Goal: Transaction & Acquisition: Purchase product/service

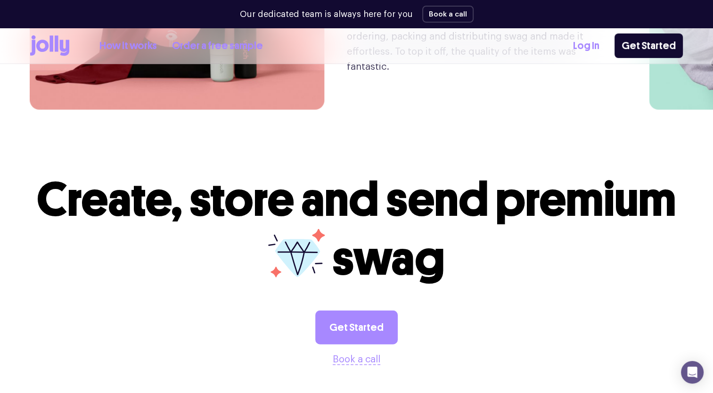
scroll to position [2402, 0]
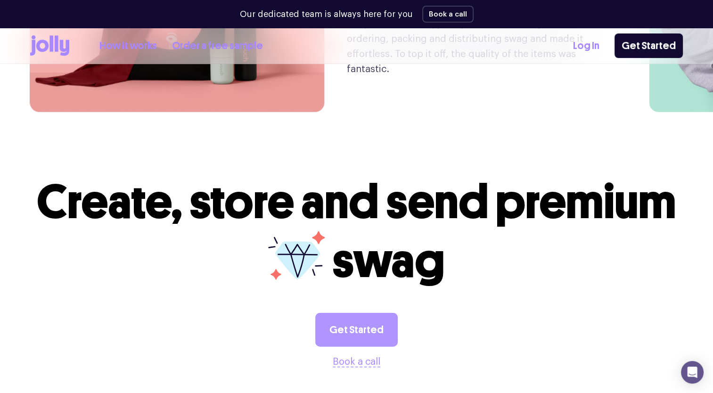
click at [366, 313] on link "Get Started" at bounding box center [356, 330] width 82 height 34
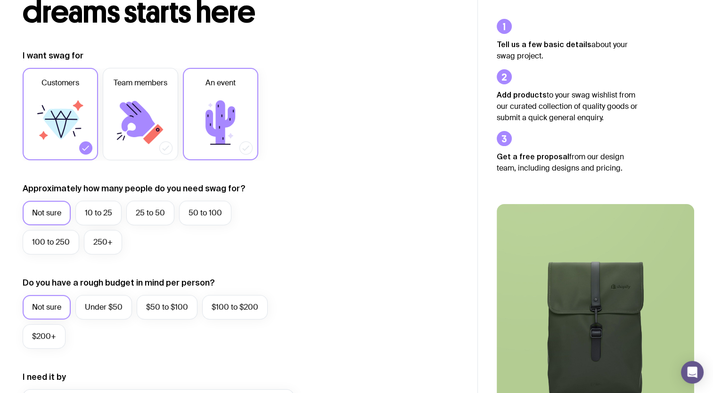
click at [217, 121] on icon at bounding box center [220, 122] width 30 height 44
click at [0, 0] on input "An event" at bounding box center [0, 0] width 0 height 0
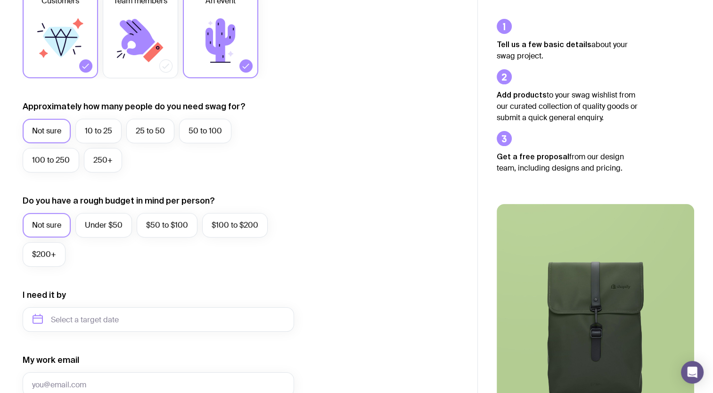
scroll to position [188, 0]
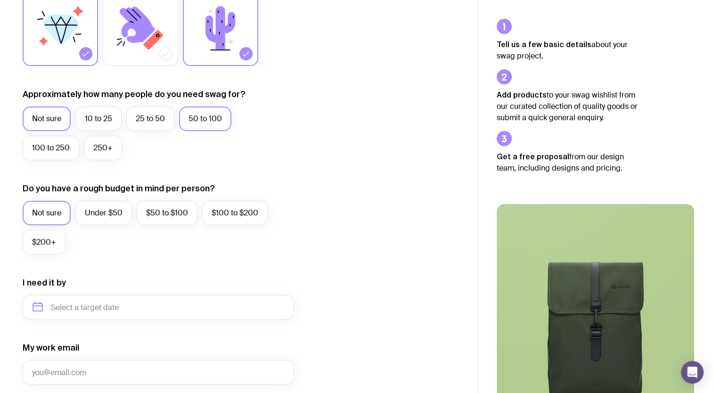
click at [215, 126] on label "50 to 100" at bounding box center [205, 118] width 52 height 24
click at [0, 0] on input "50 to 100" at bounding box center [0, 0] width 0 height 0
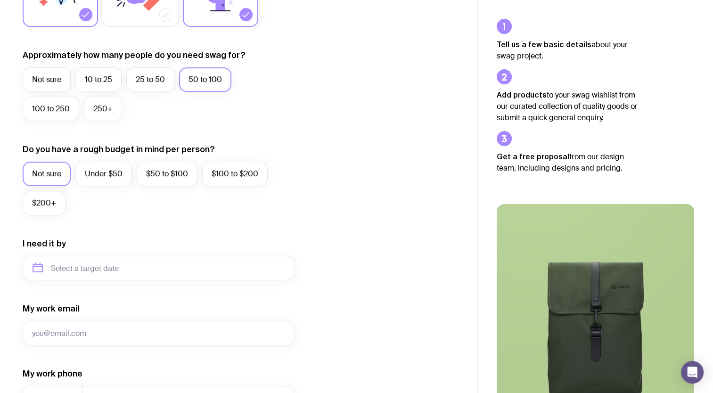
scroll to position [219, 0]
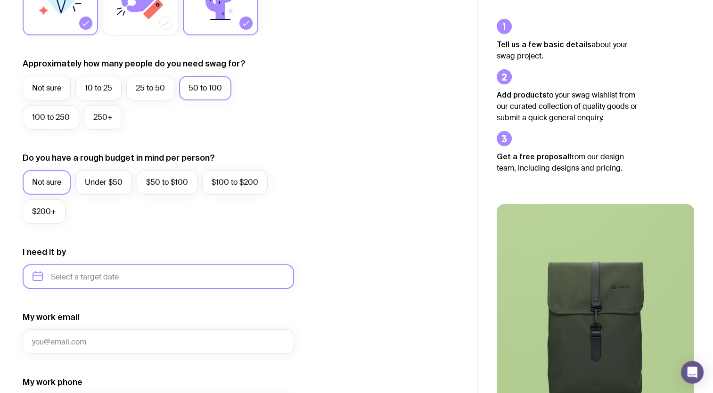
click at [166, 276] on input "text" at bounding box center [158, 276] width 271 height 24
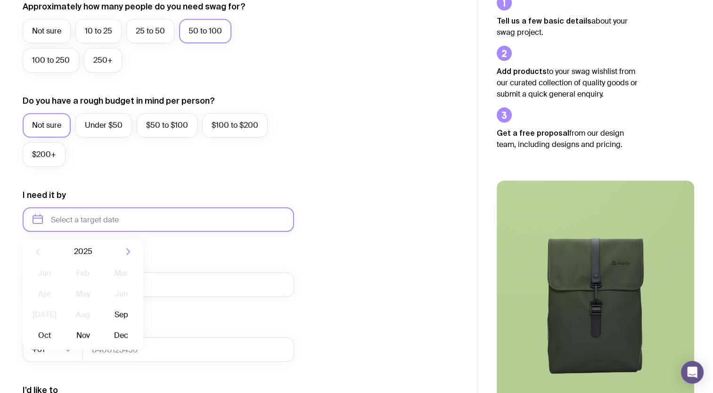
scroll to position [408, 0]
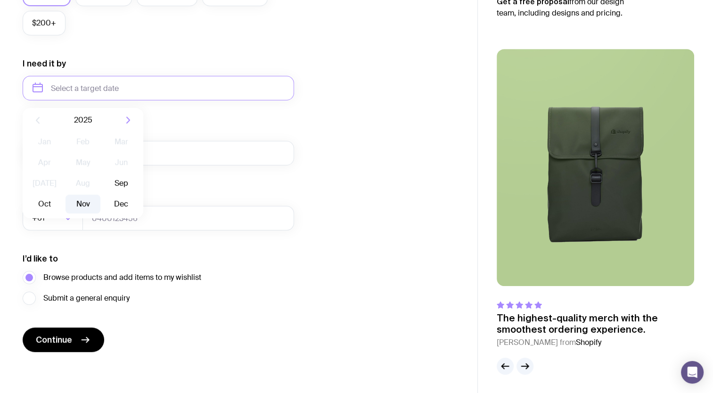
click at [104, 205] on button "Nov" at bounding box center [121, 204] width 34 height 19
type input "[DATE]"
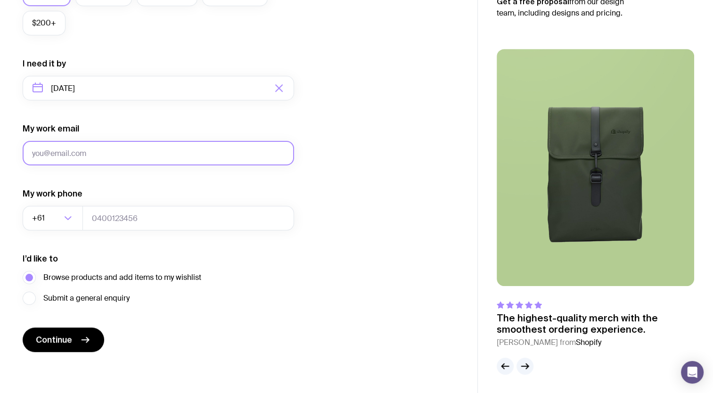
click at [137, 161] on input "My work email" at bounding box center [158, 153] width 271 height 24
type input "[EMAIL_ADDRESS][PERSON_NAME][DOMAIN_NAME]"
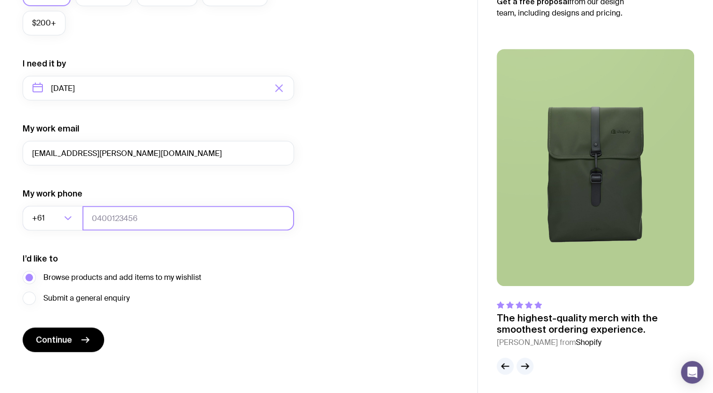
click at [139, 218] on input "tel" at bounding box center [188, 218] width 212 height 24
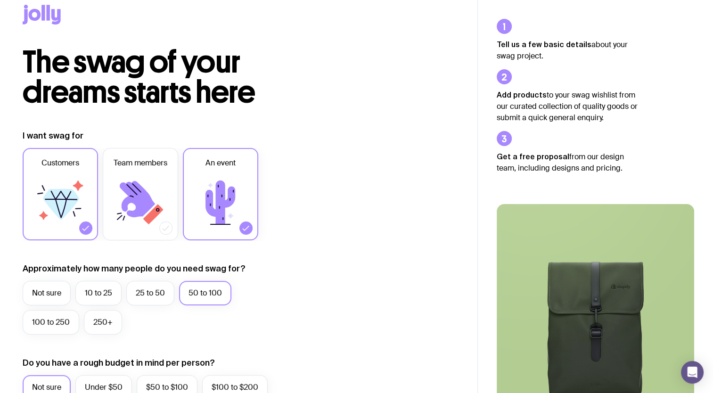
scroll to position [0, 0]
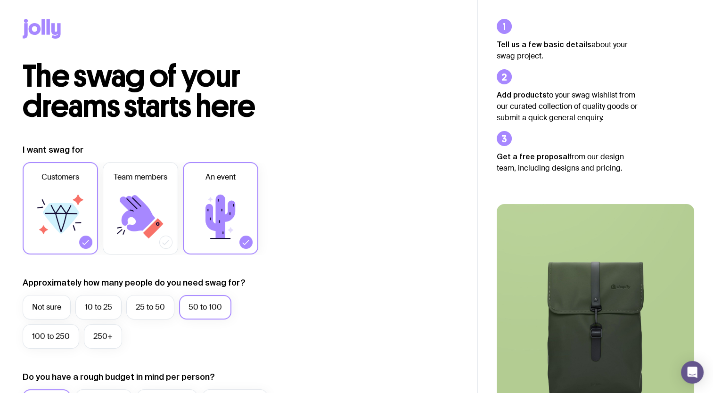
type input "0439544490"
click at [37, 27] on icon at bounding box center [35, 29] width 12 height 12
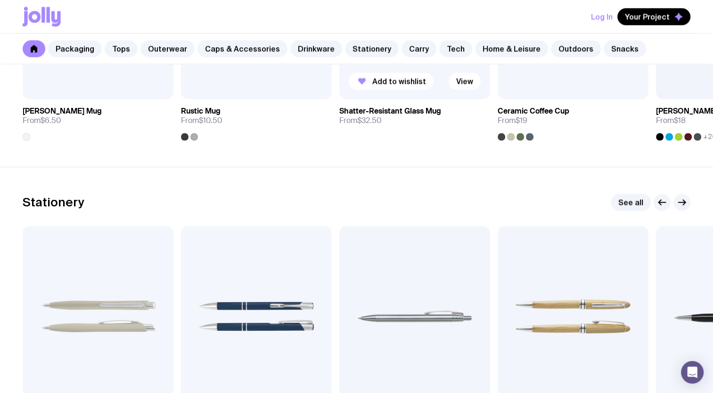
scroll to position [1696, 0]
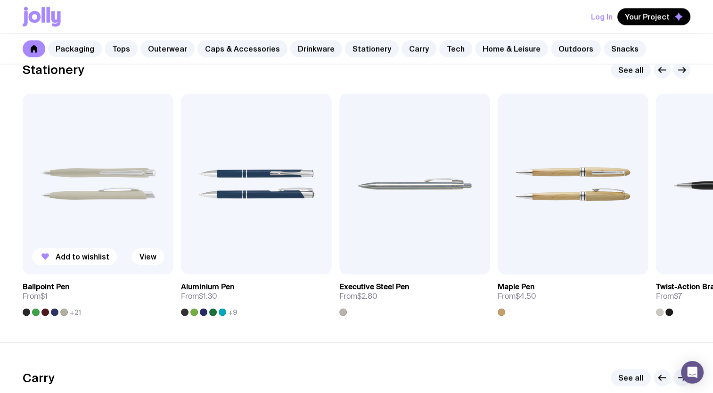
click at [53, 286] on h3 "Ballpoint Pen" at bounding box center [46, 286] width 47 height 9
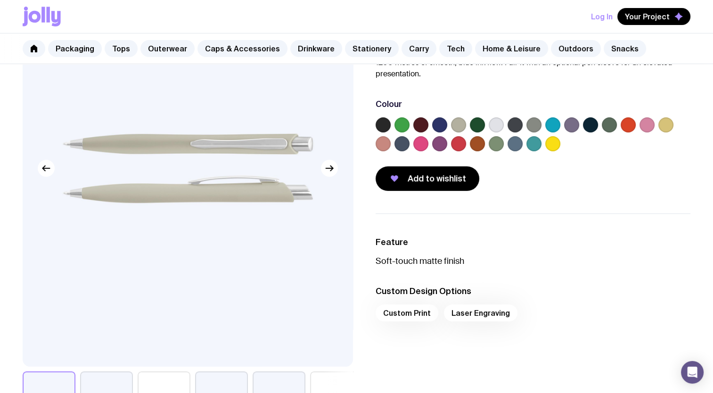
scroll to position [236, 0]
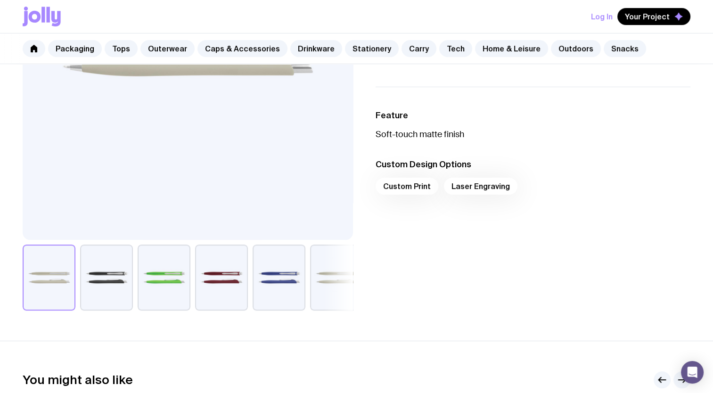
click at [415, 188] on div "Custom Print Laser Engraving" at bounding box center [532, 189] width 315 height 23
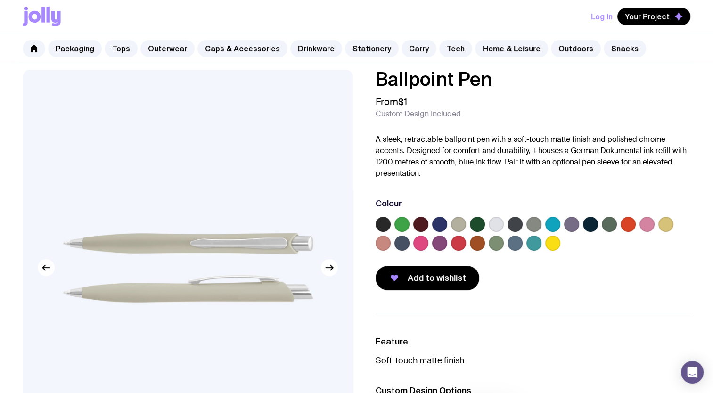
scroll to position [0, 0]
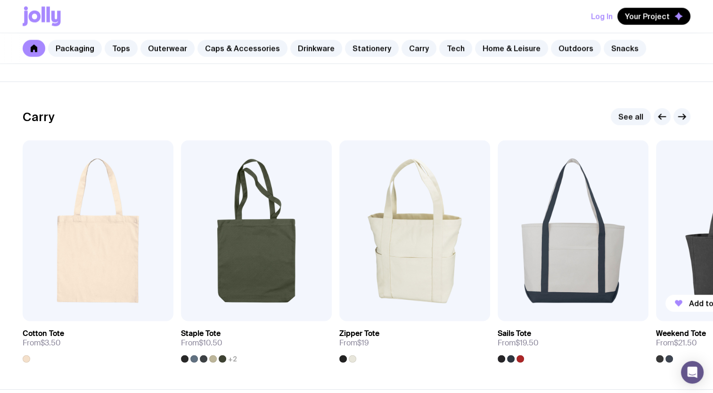
scroll to position [1888, 0]
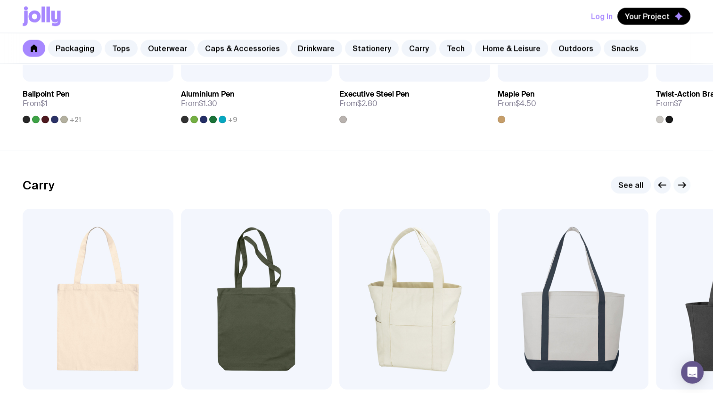
click at [686, 180] on icon "button" at bounding box center [681, 184] width 11 height 11
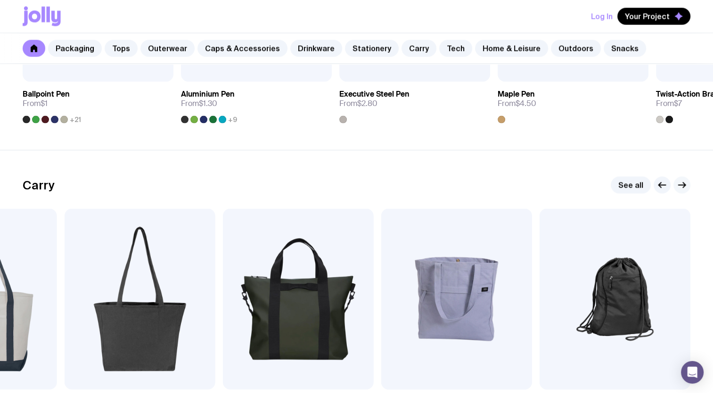
click at [686, 180] on icon "button" at bounding box center [681, 184] width 11 height 11
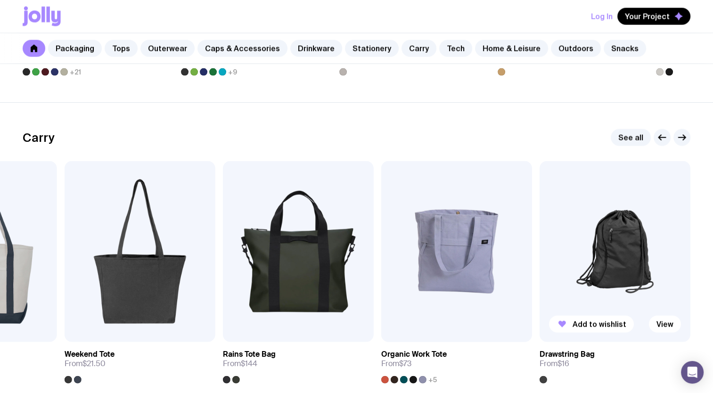
scroll to position [1983, 0]
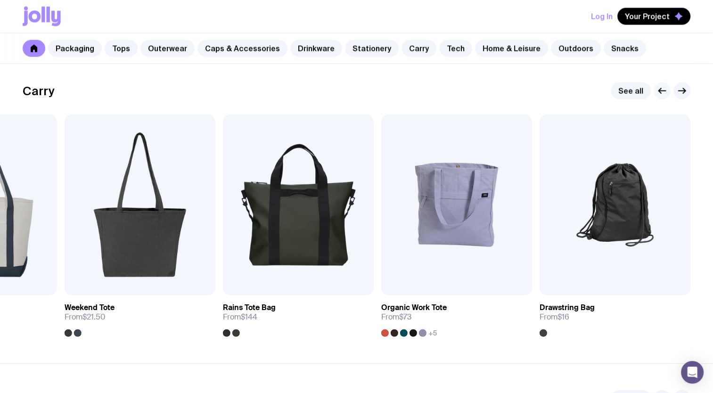
click at [661, 90] on icon "button" at bounding box center [661, 90] width 11 height 11
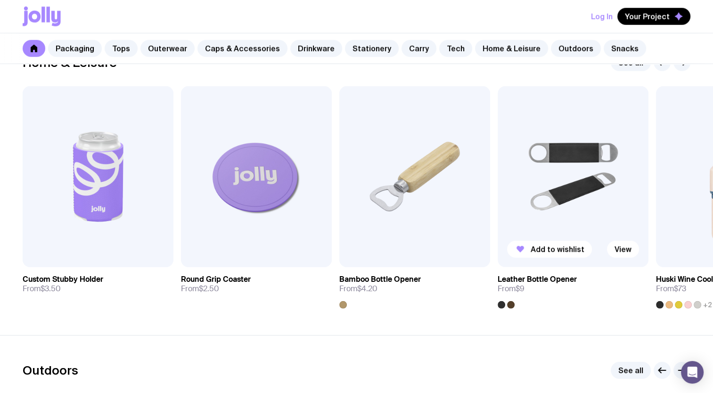
scroll to position [2532, 0]
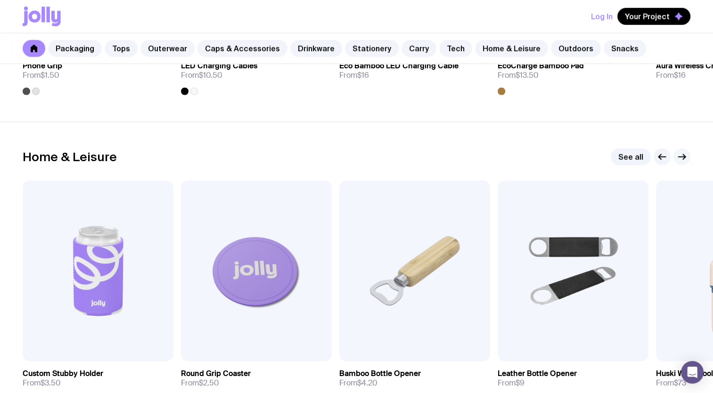
click at [683, 157] on icon "button" at bounding box center [684, 157] width 2 height 5
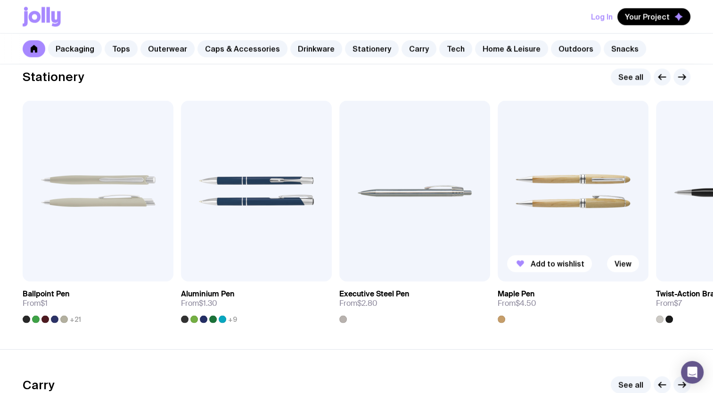
scroll to position [1637, 0]
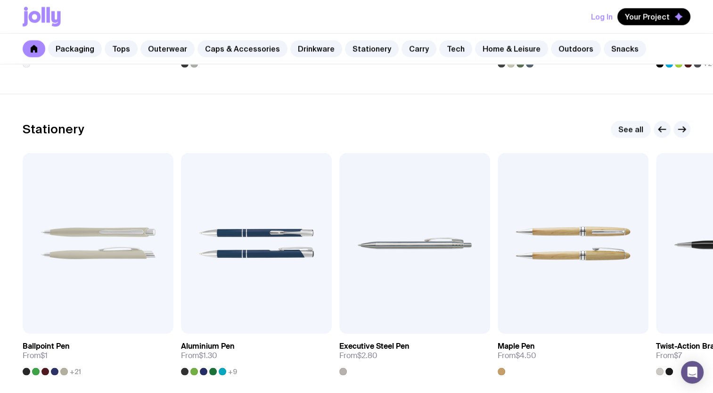
click at [645, 131] on link "See all" at bounding box center [631, 129] width 40 height 17
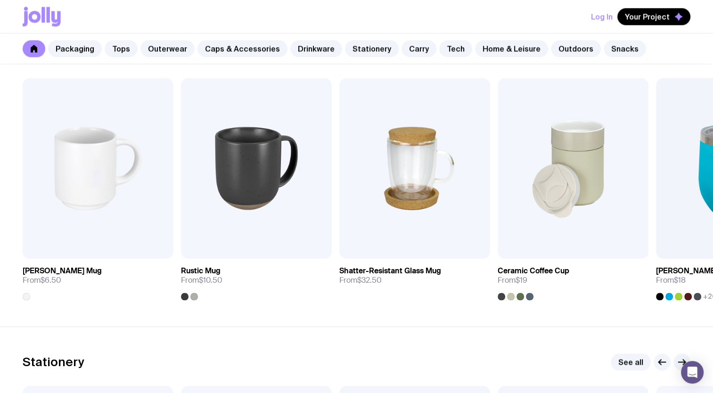
scroll to position [1354, 0]
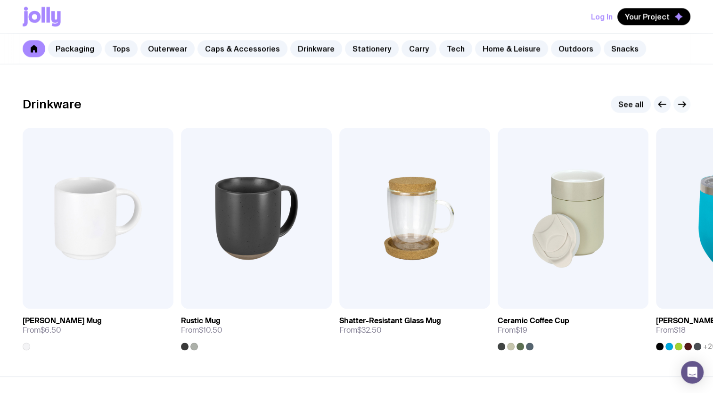
click at [680, 106] on icon "button" at bounding box center [681, 103] width 11 height 11
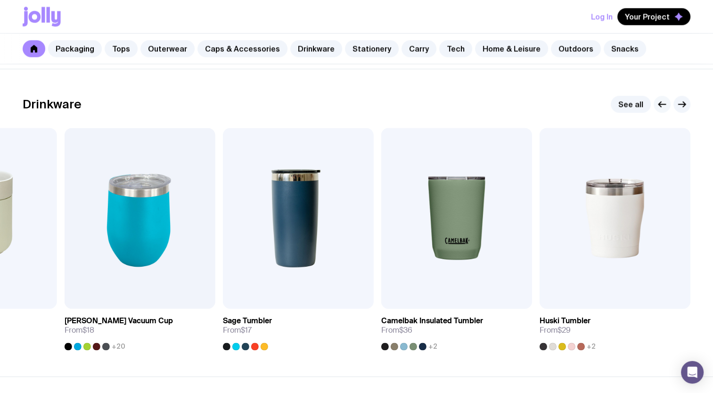
click at [663, 104] on icon "button" at bounding box center [662, 104] width 7 height 0
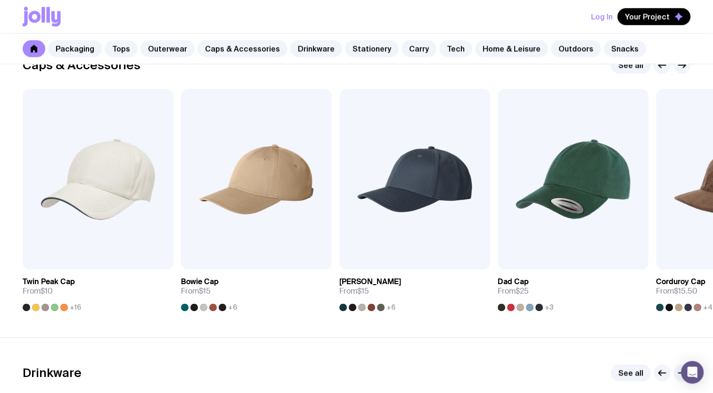
scroll to position [1071, 0]
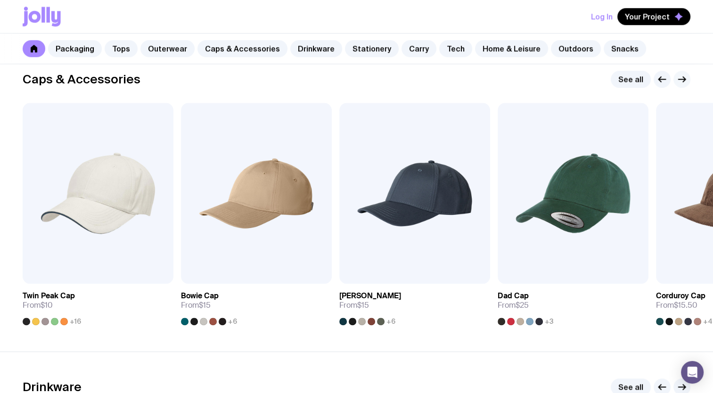
click at [683, 79] on icon "button" at bounding box center [681, 78] width 11 height 11
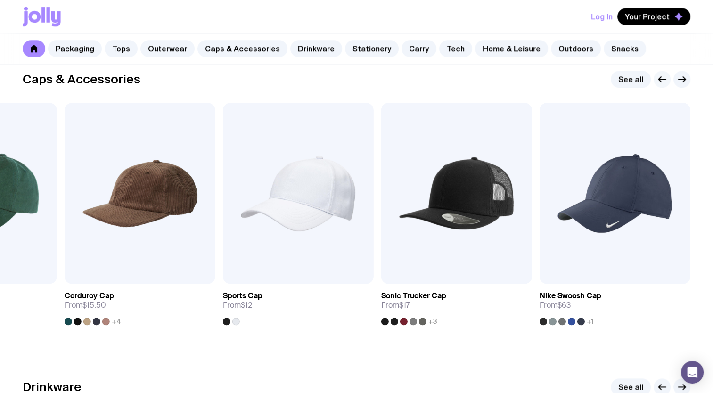
click at [657, 80] on icon "button" at bounding box center [661, 78] width 11 height 11
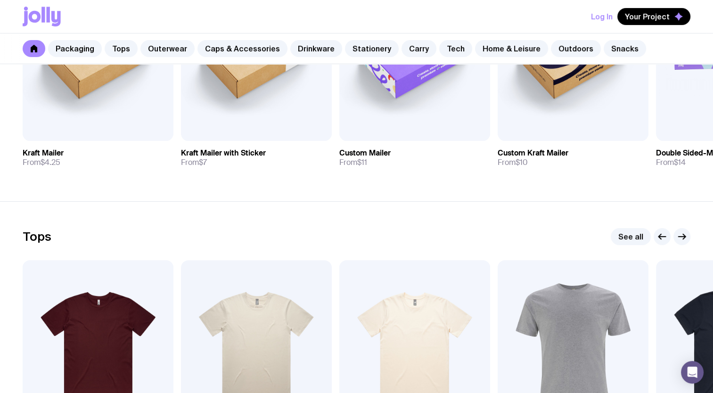
scroll to position [129, 0]
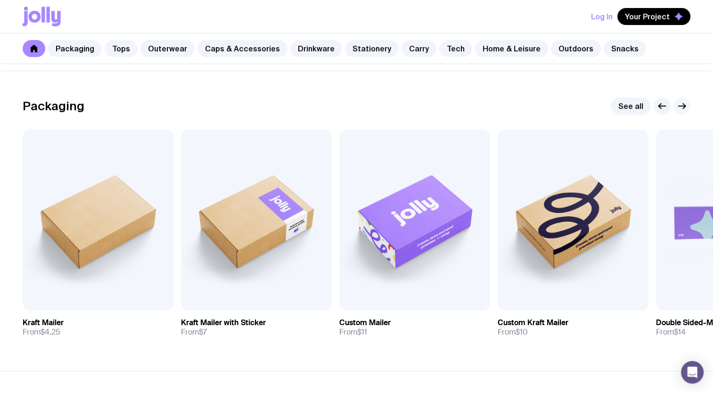
click at [685, 108] on icon "button" at bounding box center [681, 105] width 11 height 11
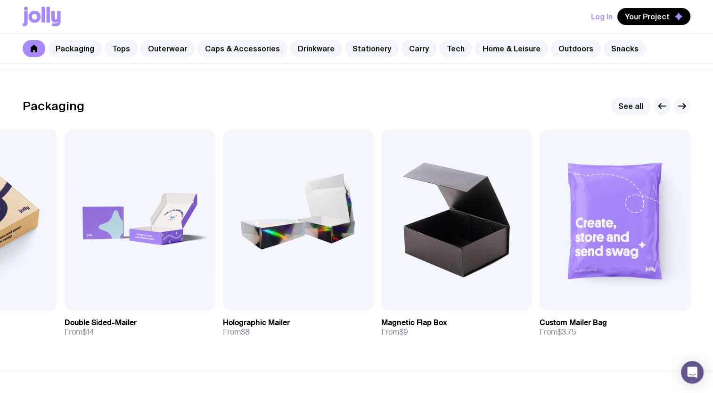
click at [685, 108] on icon "button" at bounding box center [681, 105] width 11 height 11
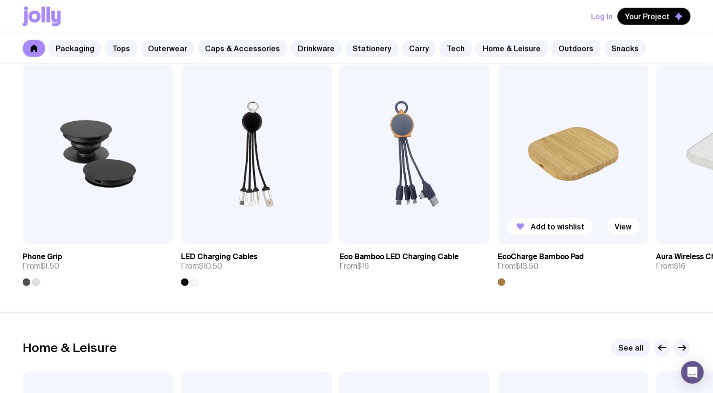
scroll to position [2261, 0]
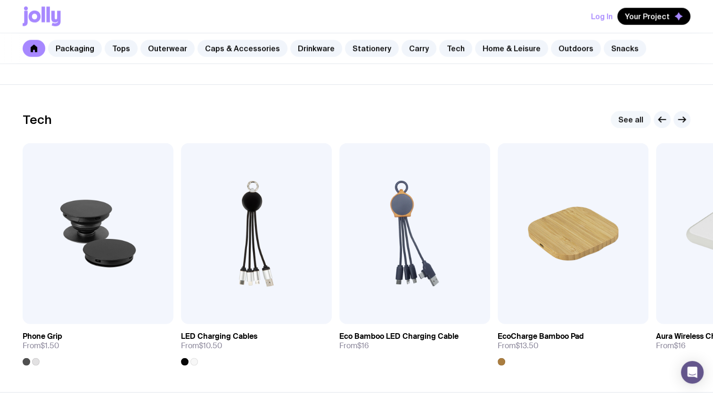
click at [633, 121] on link "See all" at bounding box center [631, 119] width 40 height 17
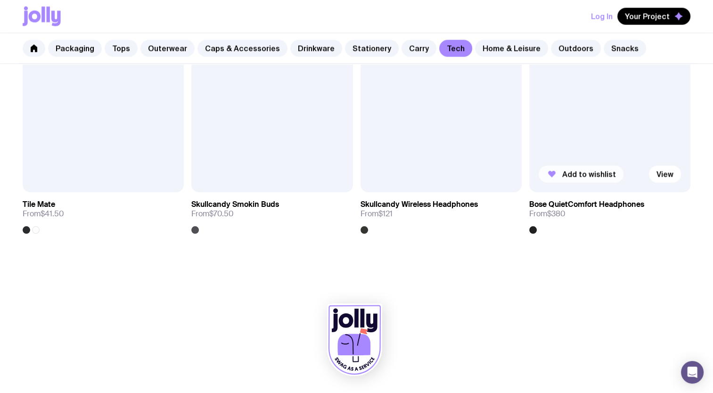
scroll to position [1837, 0]
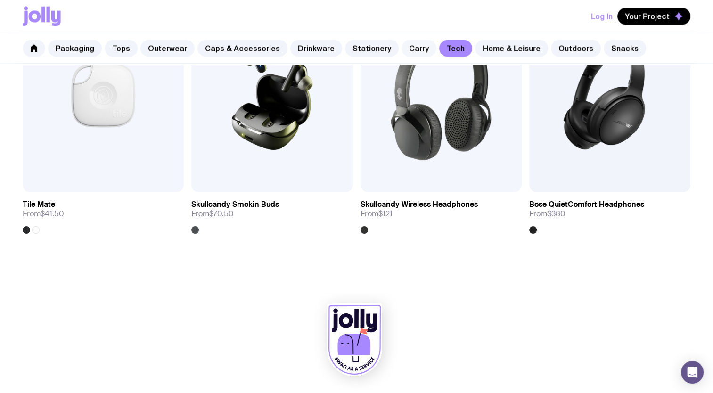
click at [406, 49] on link "Carry" at bounding box center [418, 48] width 35 height 17
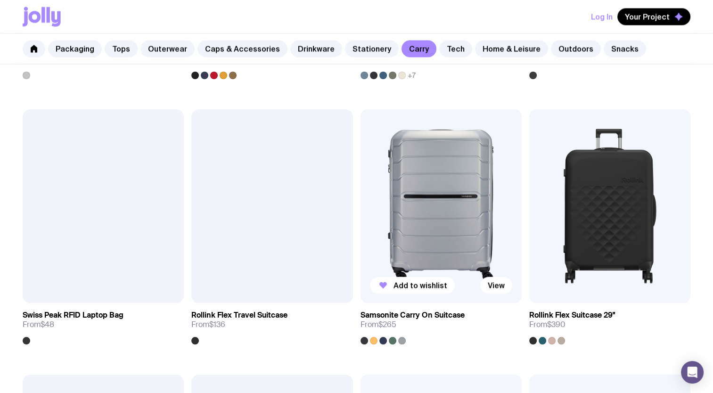
scroll to position [1743, 0]
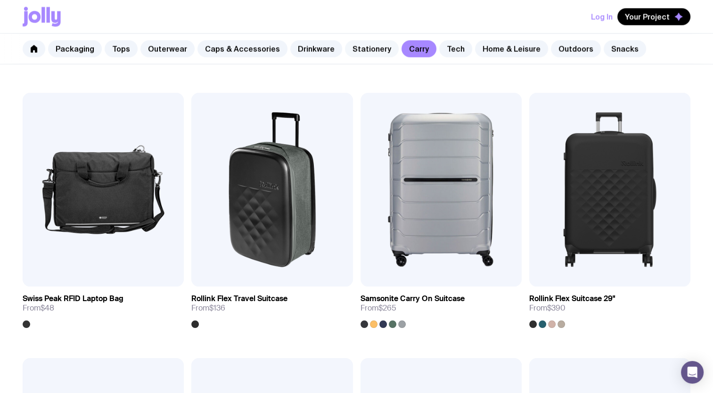
click at [364, 49] on link "Stationery" at bounding box center [372, 48] width 54 height 17
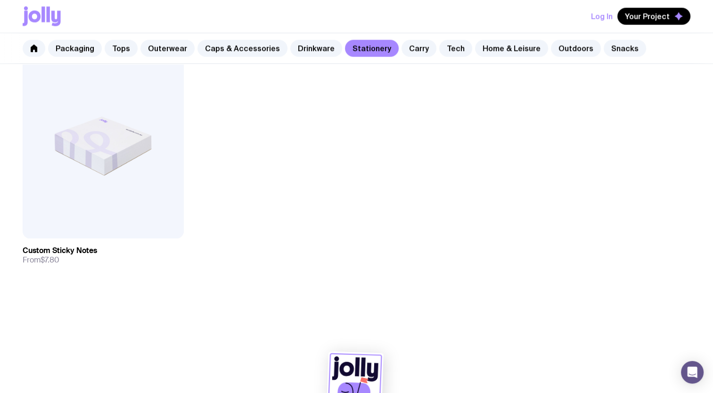
scroll to position [1830, 0]
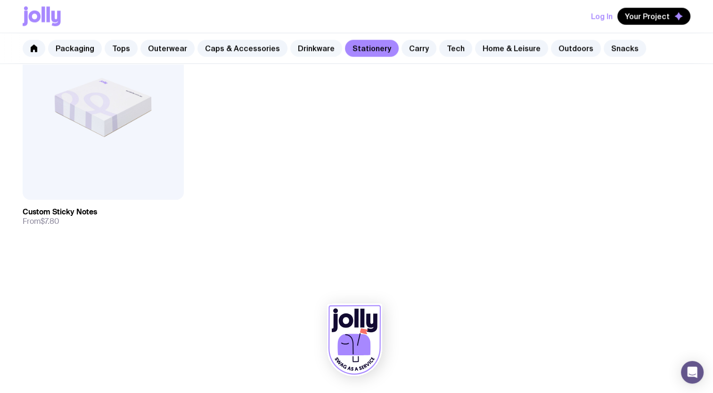
click at [299, 50] on link "Drinkware" at bounding box center [316, 48] width 52 height 17
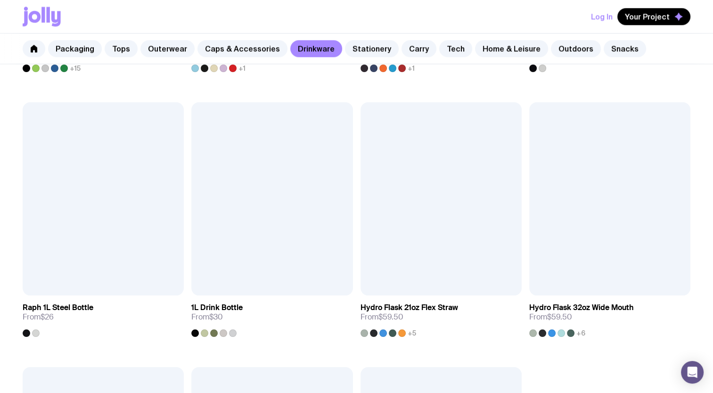
scroll to position [1413, 0]
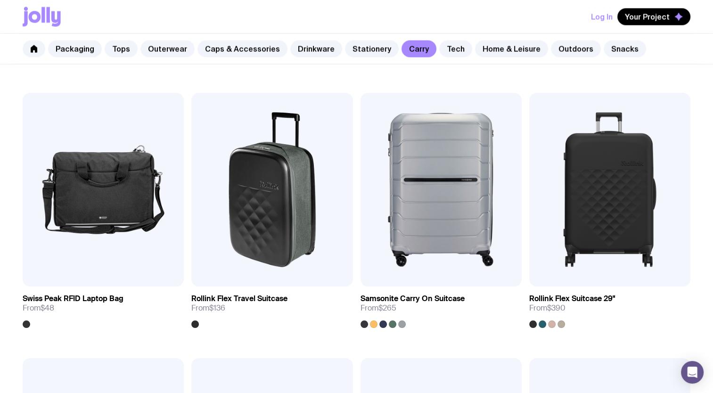
scroll to position [1837, 0]
